Goal: Information Seeking & Learning: Learn about a topic

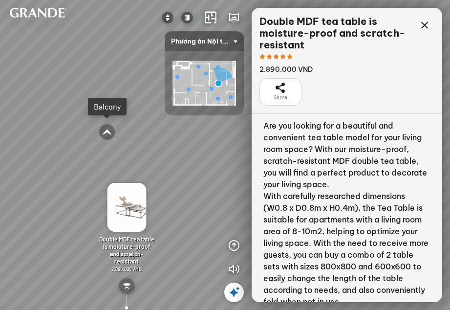
scroll to position [98, 0]
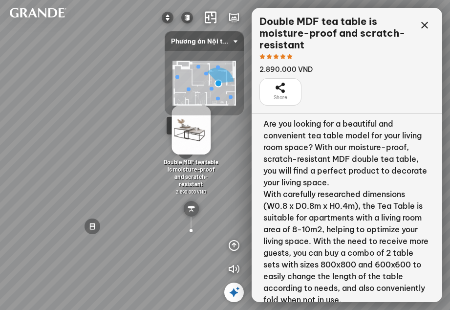
drag, startPoint x: 226, startPoint y: 188, endPoint x: 235, endPoint y: 196, distance: 12.8
click at [235, 196] on div "Minimalist TV shelf 3.380.000 VND Felt-covered sofa 6.990.000 VND MDF dining ta…" at bounding box center [225, 155] width 450 height 310
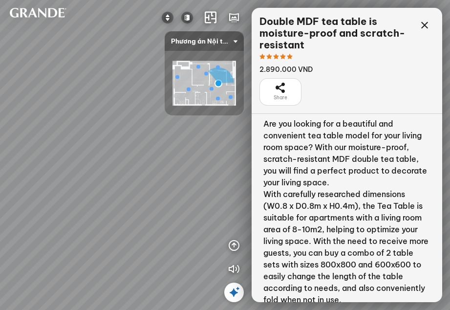
drag, startPoint x: 224, startPoint y: 212, endPoint x: 213, endPoint y: 196, distance: 19.6
click at [213, 196] on div "Minimalist TV shelf 3.380.000 VND Felt-covered sofa 6.990.000 VND MDF dining ta…" at bounding box center [225, 155] width 450 height 310
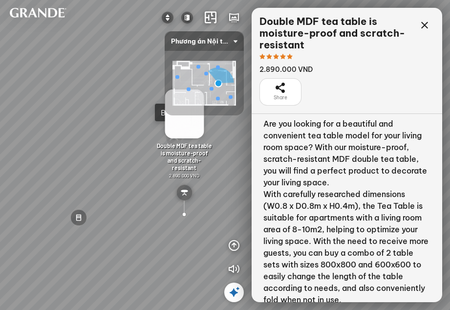
click at [185, 120] on img at bounding box center [184, 113] width 39 height 49
click at [199, 65] on div at bounding box center [198, 67] width 4 height 4
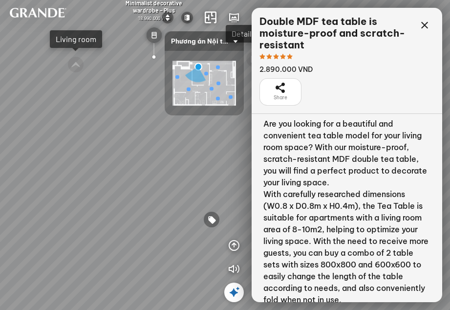
click at [188, 88] on div at bounding box center [189, 89] width 4 height 4
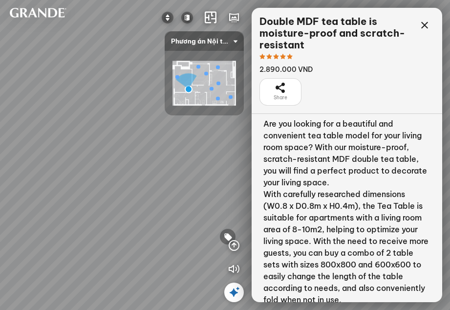
click at [213, 183] on div "Minimalist decorative wardrobe – Special 19.990.000 VND Minimalist bed set and …" at bounding box center [225, 155] width 450 height 310
click at [426, 24] on icon at bounding box center [424, 26] width 12 height 12
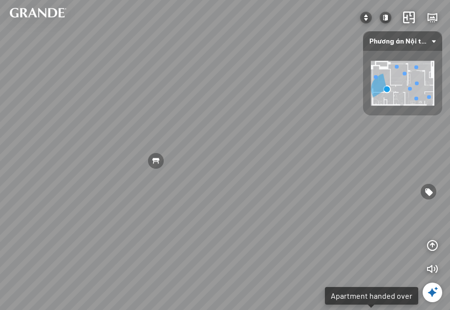
drag, startPoint x: 162, startPoint y: 190, endPoint x: 247, endPoint y: 143, distance: 97.3
click at [246, 142] on div "Minimalist decorative wardrobe – Special 19.990.000 VND Minimalist bed set and …" at bounding box center [225, 155] width 450 height 310
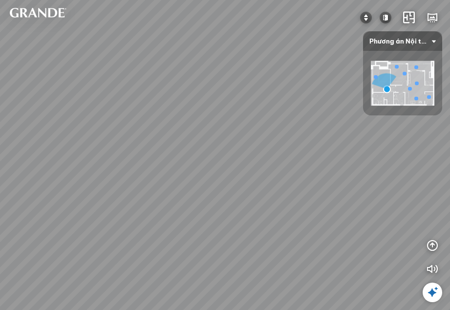
drag, startPoint x: 389, startPoint y: 168, endPoint x: 250, endPoint y: 212, distance: 146.1
click at [248, 214] on div "Minimalist decorative wardrobe – Special 19.990.000 VND Minimalist bed set and …" at bounding box center [225, 155] width 450 height 310
drag, startPoint x: 399, startPoint y: 210, endPoint x: 390, endPoint y: 230, distance: 22.3
click at [390, 233] on div "Minimalist decorative wardrobe – Special 19.990.000 VND Minimalist bed set and …" at bounding box center [225, 155] width 450 height 310
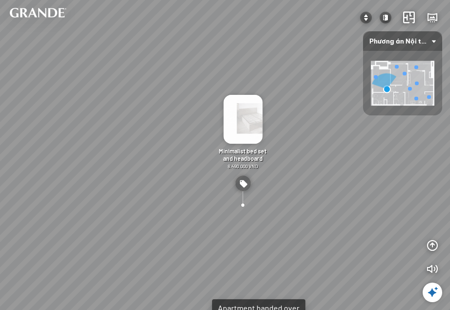
click at [415, 98] on div at bounding box center [416, 98] width 4 height 4
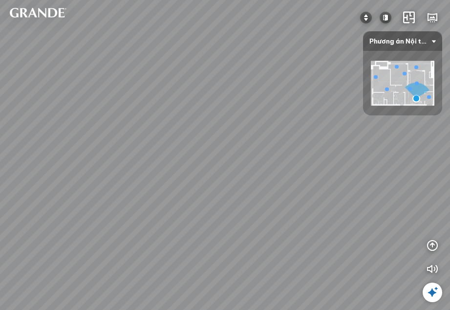
drag, startPoint x: 279, startPoint y: 221, endPoint x: 274, endPoint y: 209, distance: 12.5
click at [274, 209] on div "Minimalist shoe cabinet - Large 4.890.000 VND MDF dining table is moisture-proo…" at bounding box center [225, 155] width 450 height 310
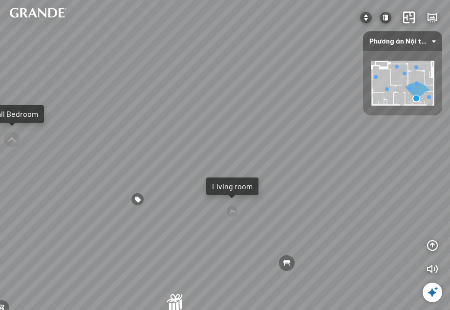
click at [405, 75] on div at bounding box center [404, 73] width 4 height 4
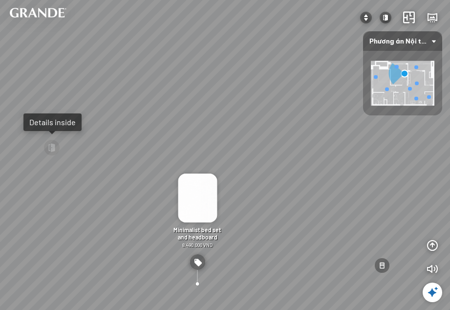
click at [417, 66] on div at bounding box center [416, 67] width 4 height 4
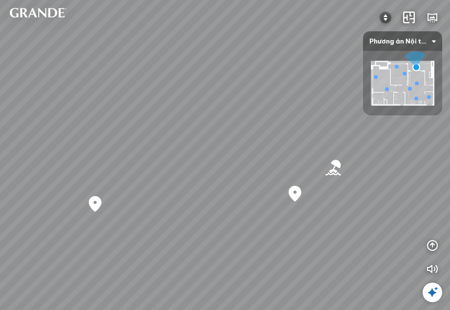
click at [425, 95] on img at bounding box center [402, 83] width 63 height 45
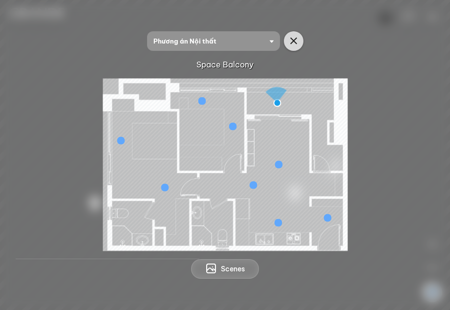
click at [291, 41] on icon "button" at bounding box center [294, 41] width 12 height 12
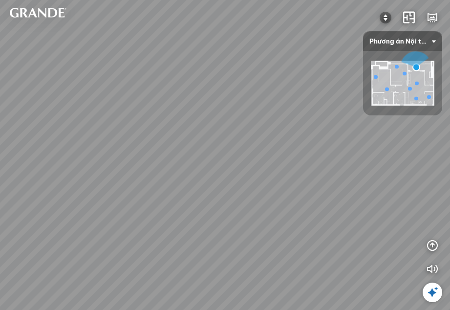
drag, startPoint x: 300, startPoint y: 209, endPoint x: 308, endPoint y: 181, distance: 28.3
click at [308, 181] on div "Bãi biển [GEOGRAPHIC_DATA] Co Co River Regal One River project" at bounding box center [225, 155] width 450 height 310
drag, startPoint x: 331, startPoint y: 146, endPoint x: 330, endPoint y: 157, distance: 11.3
click at [330, 157] on div "Bãi biển [GEOGRAPHIC_DATA] Co Co River Regal One River project" at bounding box center [225, 155] width 450 height 310
click at [410, 87] on div at bounding box center [410, 88] width 4 height 4
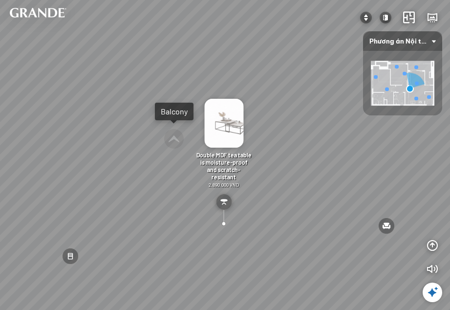
click at [389, 90] on img at bounding box center [402, 83] width 63 height 45
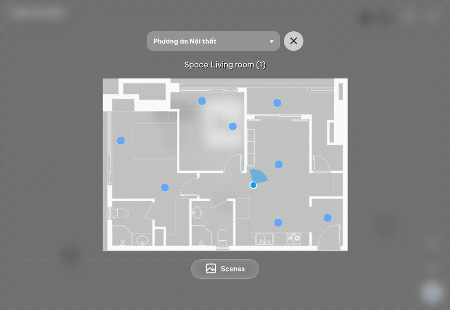
click at [167, 190] on div at bounding box center [165, 187] width 8 height 8
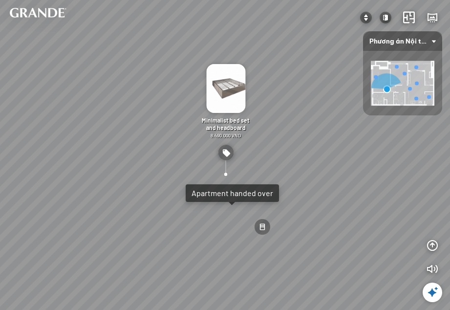
click at [369, 167] on div "Minimalist decorative wardrobe – Special 19.990.000 VND MDF desk and bookshelf …" at bounding box center [225, 155] width 450 height 310
click at [383, 190] on div "Minimalist decorative wardrobe – Special 19.990.000 VND MDF desk and bookshelf …" at bounding box center [225, 155] width 450 height 310
